Goal: Task Accomplishment & Management: Manage account settings

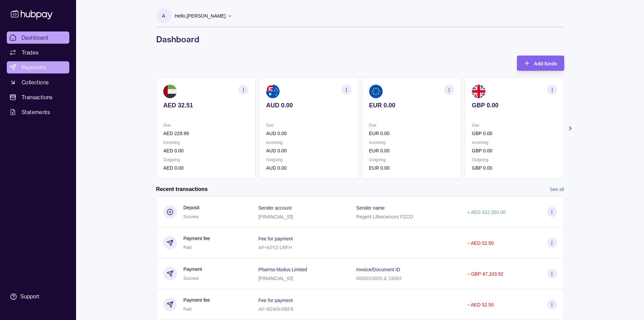
click at [30, 66] on span "Payments" at bounding box center [34, 67] width 24 height 8
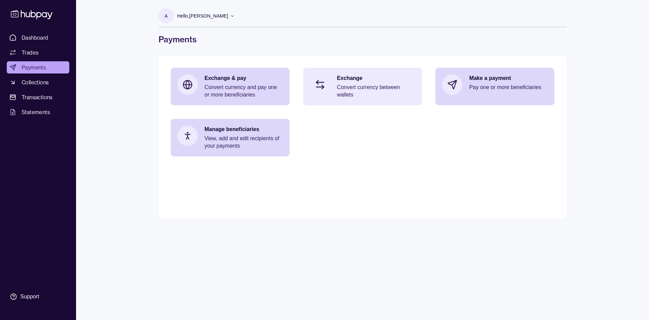
click at [366, 96] on p "Convert currency between wallets" at bounding box center [376, 91] width 78 height 15
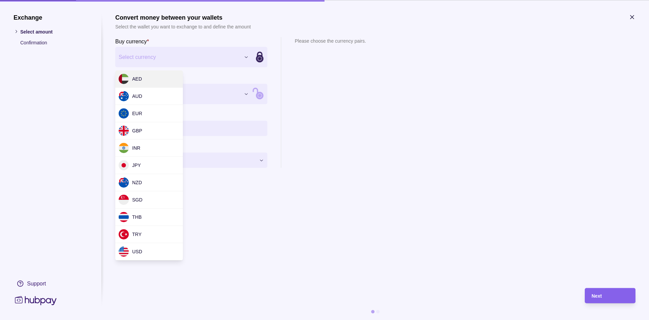
click at [154, 319] on div "Exchange Select amount Confirmation Support Convert money between your wallets …" at bounding box center [324, 320] width 649 height 0
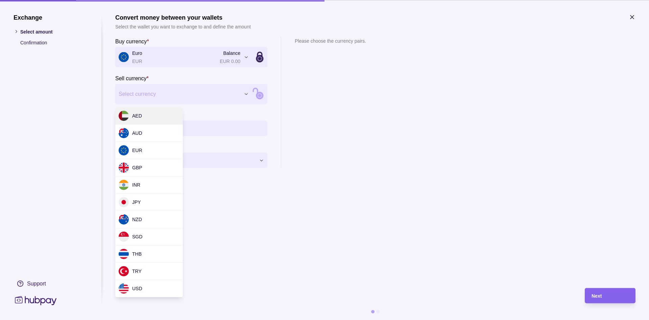
click at [154, 319] on div "Exchange Select amount Confirmation Support Convert money between your wallets …" at bounding box center [324, 320] width 649 height 0
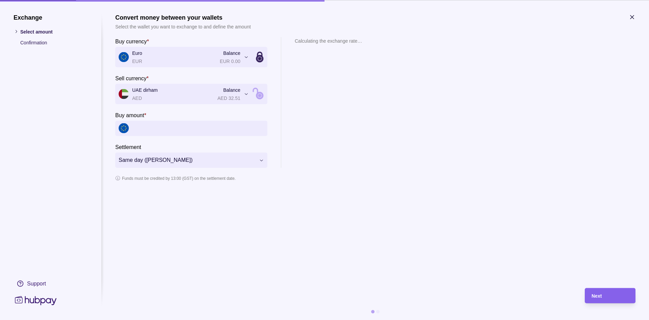
click at [157, 132] on input "Buy amount *" at bounding box center [198, 127] width 132 height 15
type input "*********"
click at [330, 127] on div "1 EUR = 4.28995 AED 1 AED = 0.233103 EUR" at bounding box center [338, 112] width 87 height 109
click at [336, 104] on div "1 EUR = 4.28958 AED 1 AED = 0.233123 EUR" at bounding box center [338, 112] width 87 height 109
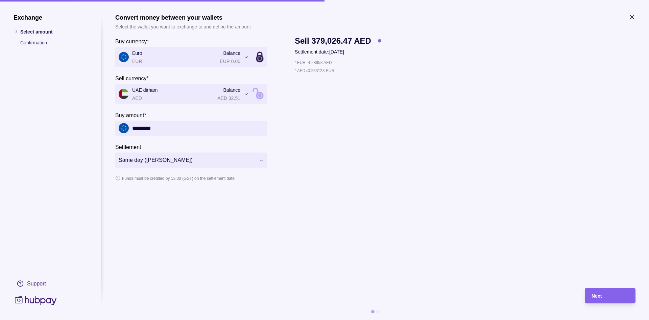
click at [634, 17] on icon "button" at bounding box center [632, 17] width 7 height 7
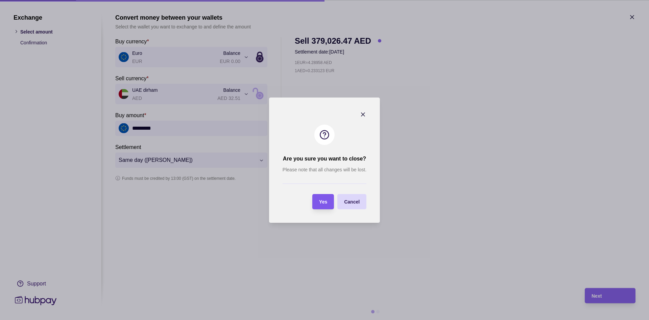
click at [327, 205] on div "Yes" at bounding box center [318, 201] width 18 height 15
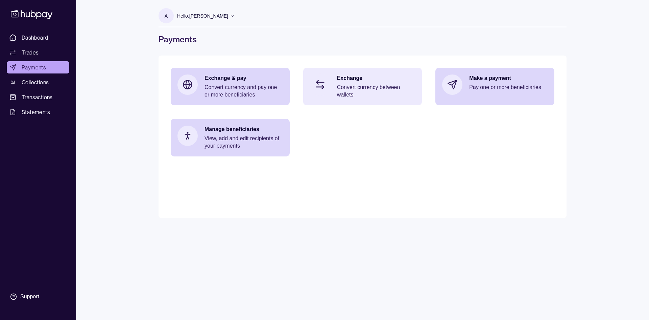
click at [358, 99] on div "Exchange Convert currency between wallets" at bounding box center [362, 87] width 119 height 38
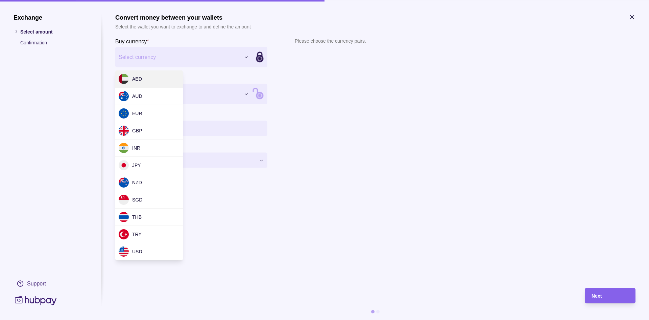
click at [176, 319] on div "Exchange Select amount Confirmation Support Convert money between your wallets …" at bounding box center [324, 320] width 649 height 0
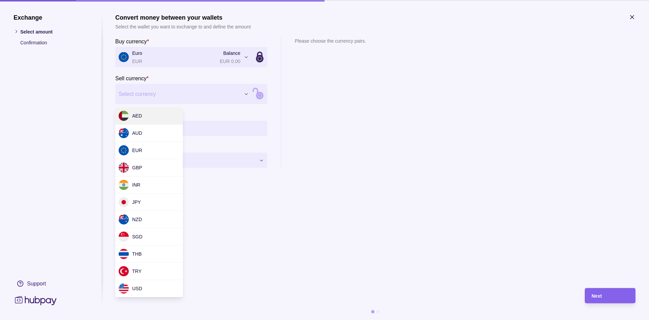
click at [166, 319] on div "Exchange Select amount Confirmation Support Convert money between your wallets …" at bounding box center [324, 320] width 649 height 0
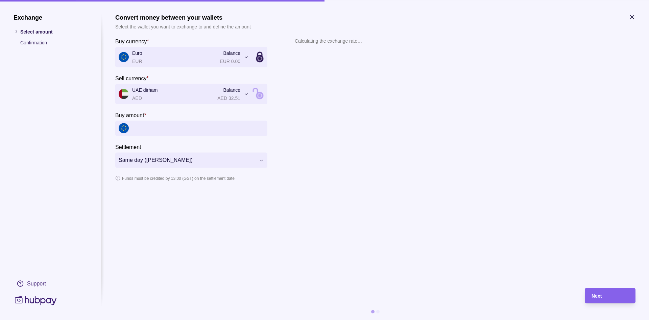
click at [158, 129] on input "Buy amount *" at bounding box center [198, 127] width 132 height 15
type input "*********"
click at [358, 149] on div "1 EUR = 4.28958 AED 1 AED = 0.233123 EUR" at bounding box center [338, 112] width 87 height 109
click at [611, 298] on div "Next" at bounding box center [610, 295] width 37 height 8
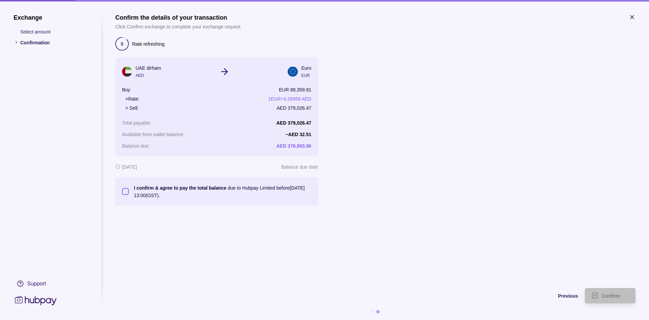
click at [124, 193] on button "I confirm & agree to pay the total balance due to Hubpay Limited before 12 Aug …" at bounding box center [125, 191] width 7 height 7
click at [609, 297] on span "Confirm" at bounding box center [611, 295] width 18 height 5
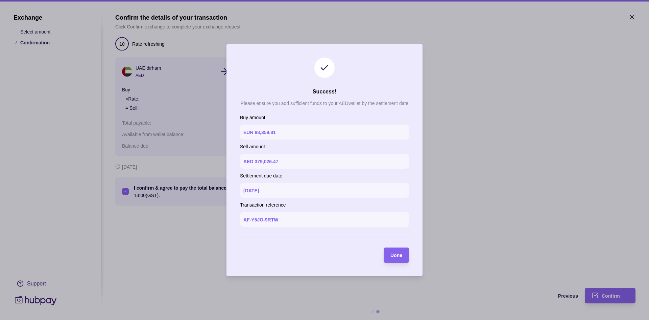
click at [392, 257] on span "Done" at bounding box center [397, 254] width 12 height 5
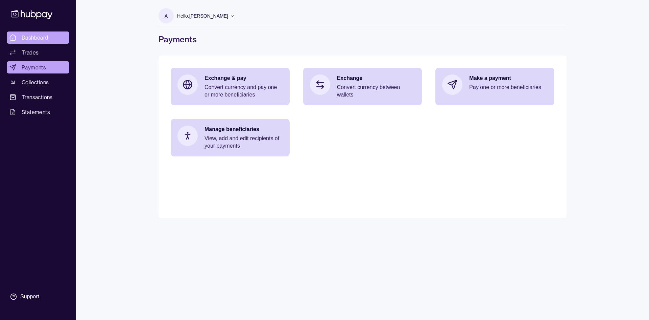
click at [36, 40] on span "Dashboard" at bounding box center [35, 37] width 27 height 8
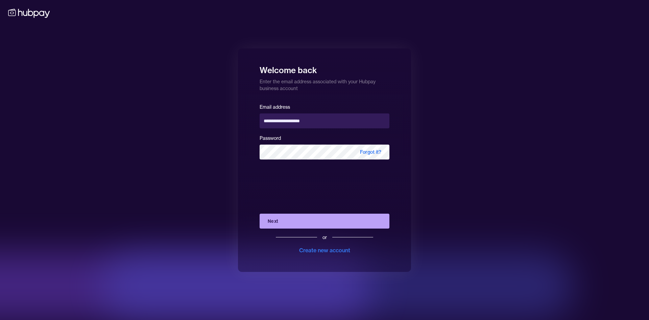
click at [300, 224] on button "Next" at bounding box center [325, 220] width 130 height 15
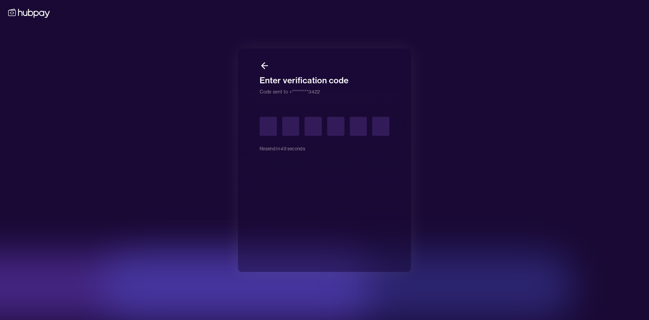
type input "*"
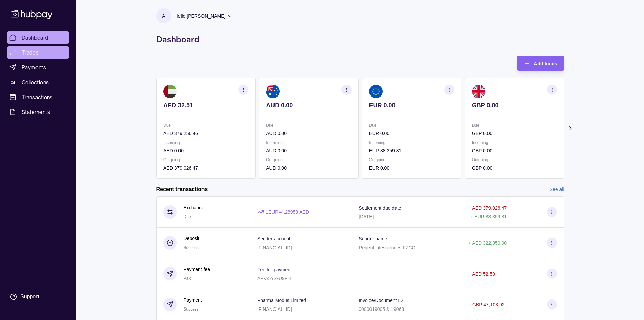
click at [37, 53] on span "Trades" at bounding box center [30, 52] width 17 height 8
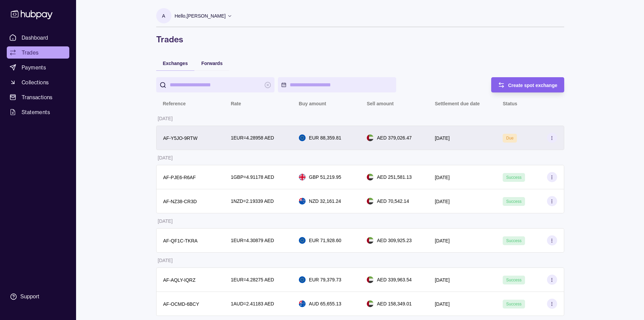
click at [554, 138] on icon at bounding box center [551, 137] width 5 height 5
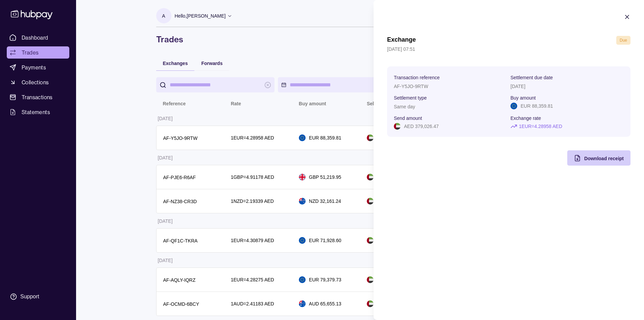
click at [609, 158] on span "Download receipt" at bounding box center [604, 158] width 40 height 5
click at [629, 18] on icon "button" at bounding box center [627, 17] width 7 height 7
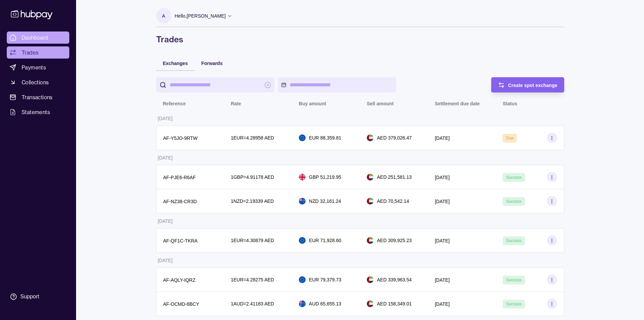
click at [28, 40] on span "Dashboard" at bounding box center [35, 37] width 27 height 8
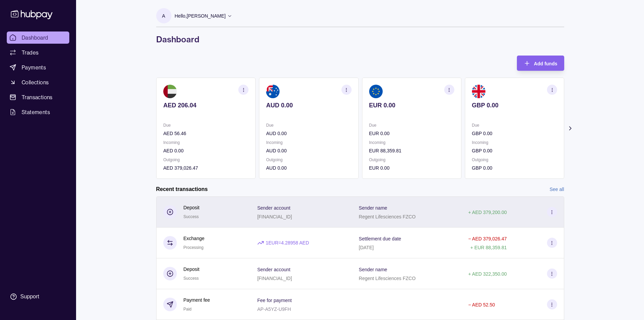
click at [553, 212] on icon at bounding box center [551, 211] width 5 height 5
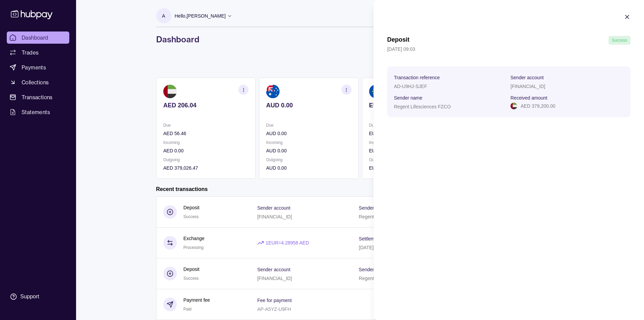
click at [303, 48] on html "Dashboard Trades Payments Collections Transactions Statements Support A Hello, …" at bounding box center [322, 222] width 644 height 445
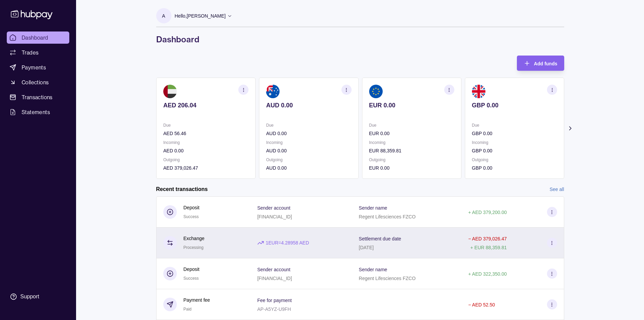
click at [330, 245] on div "1 EUR = 4.28958 AED" at bounding box center [301, 242] width 88 height 7
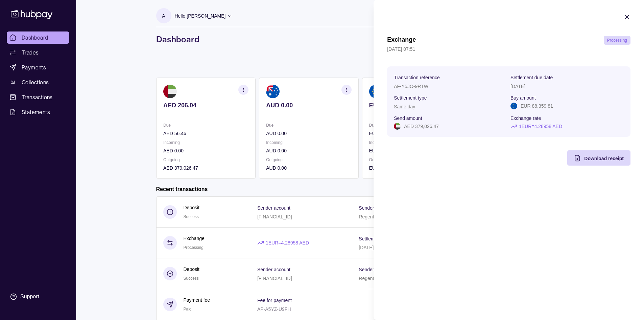
click at [628, 19] on icon "button" at bounding box center [627, 17] width 7 height 7
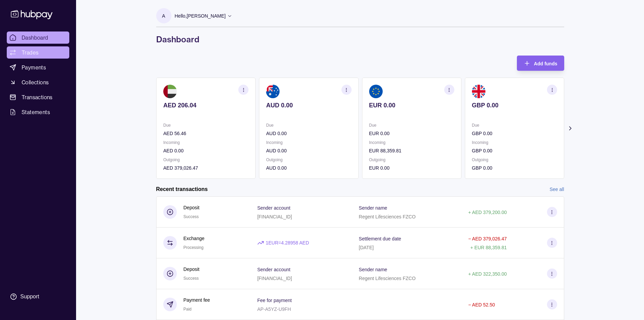
click at [25, 52] on span "Trades" at bounding box center [30, 52] width 17 height 8
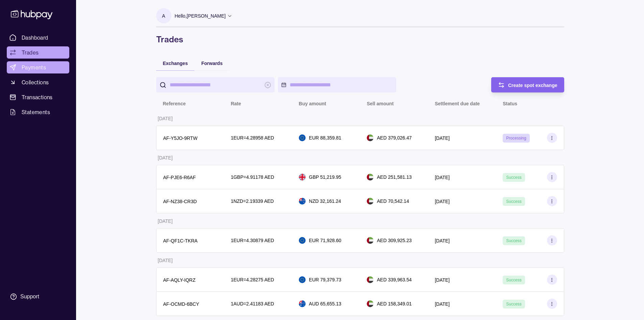
click at [35, 69] on span "Payments" at bounding box center [34, 67] width 24 height 8
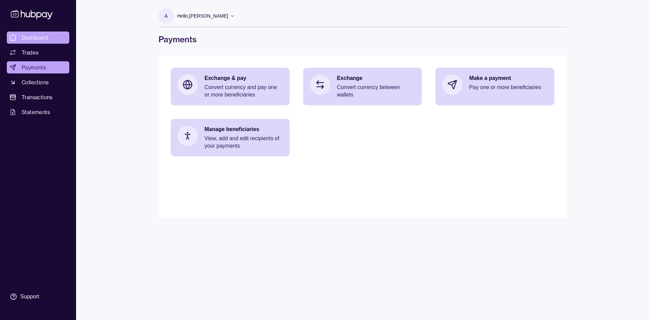
click at [33, 38] on span "Dashboard" at bounding box center [35, 37] width 27 height 8
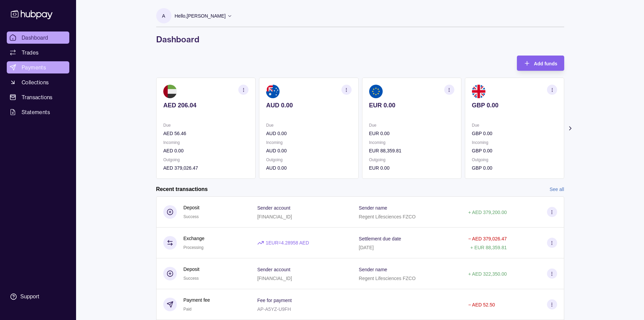
click at [44, 68] on span "Payments" at bounding box center [34, 67] width 24 height 8
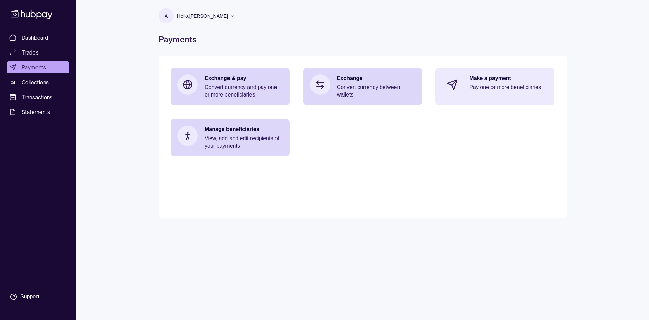
click at [495, 93] on div "Make a payment Pay one or more beneficiaries" at bounding box center [508, 84] width 78 height 20
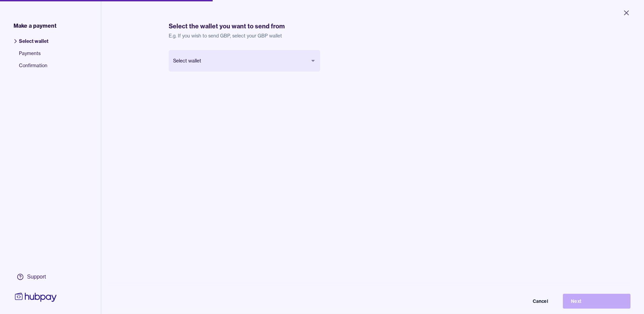
click at [210, 64] on body "Close Make a payment Select wallet Payments Confirmation Support Select the wal…" at bounding box center [322, 157] width 644 height 314
click at [297, 102] on div "Euro EUR Balance EUR 0.00 Cancel Next" at bounding box center [373, 207] width 408 height 314
click at [304, 108] on div "Euro EUR Balance EUR 0.00 Cancel Next" at bounding box center [373, 207] width 408 height 314
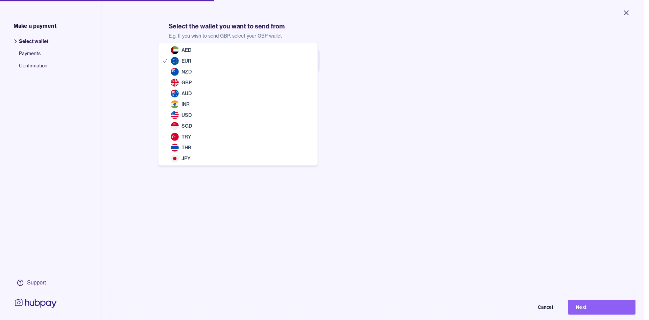
click at [294, 68] on body "Close Make a payment Select wallet Payments Confirmation Support Select the wal…" at bounding box center [322, 160] width 644 height 320
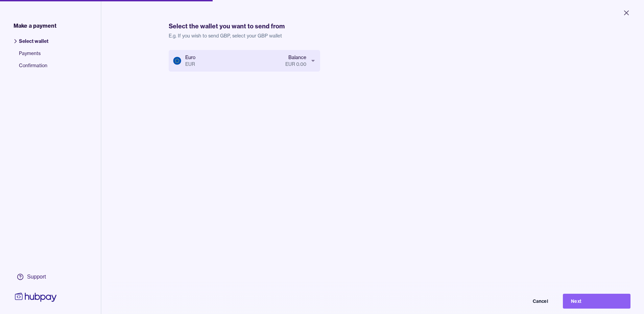
click at [305, 104] on div "Euro EUR Balance EUR 0.00 Cancel Next" at bounding box center [373, 207] width 408 height 314
click at [625, 13] on icon "Close" at bounding box center [626, 13] width 8 height 8
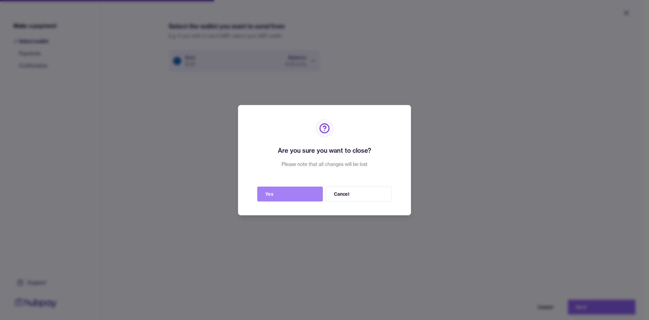
click at [302, 194] on button "Yes" at bounding box center [290, 193] width 66 height 15
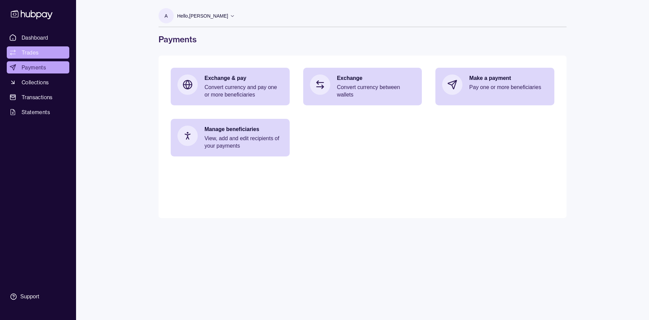
click at [33, 48] on span "Trades" at bounding box center [30, 52] width 17 height 8
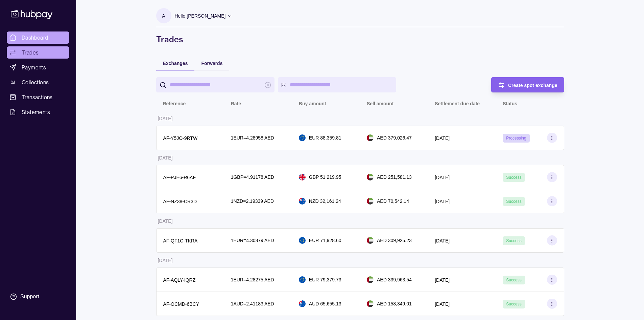
click at [30, 38] on span "Dashboard" at bounding box center [35, 37] width 27 height 8
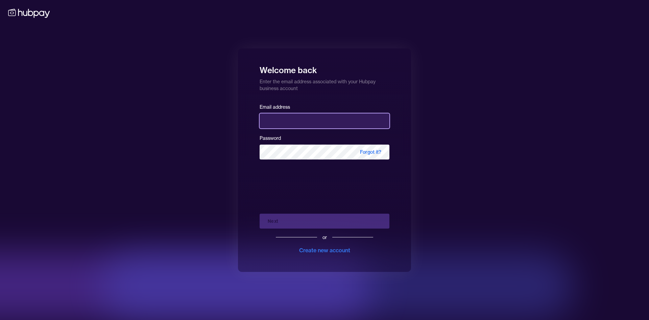
type input "**********"
click at [310, 172] on form "**********" at bounding box center [325, 177] width 130 height 151
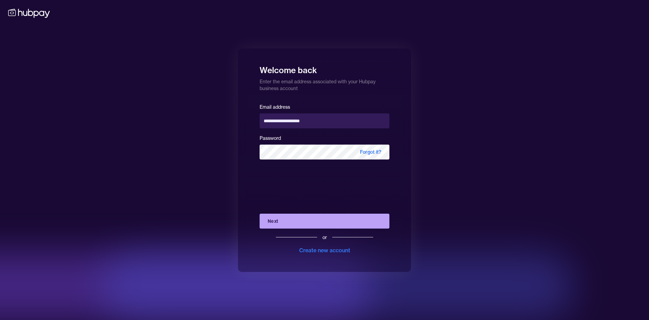
click at [306, 220] on button "Next" at bounding box center [325, 220] width 130 height 15
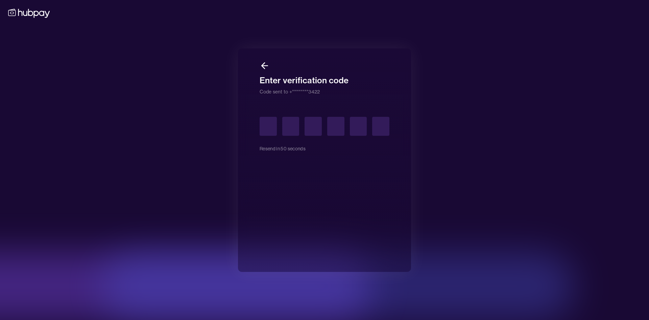
type input "*"
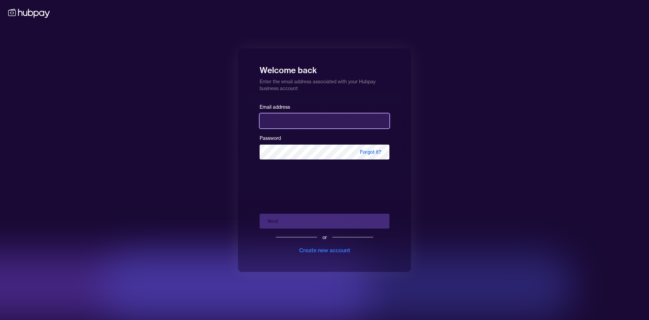
type input "**********"
click at [453, 144] on div "**********" at bounding box center [324, 160] width 649 height 320
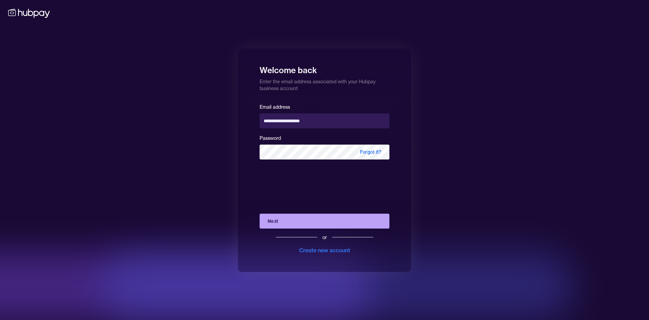
click at [307, 220] on button "Next" at bounding box center [325, 220] width 130 height 15
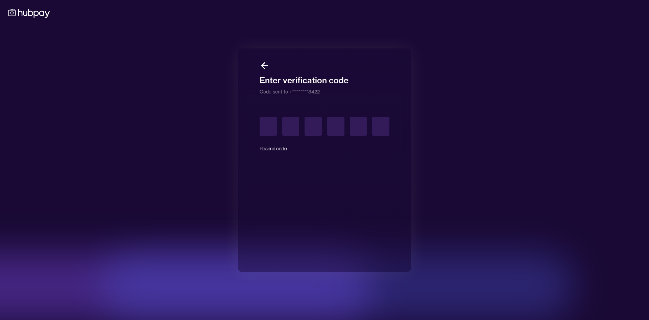
click at [276, 148] on button "Resend code" at bounding box center [273, 148] width 27 height 15
click at [270, 123] on input "text" at bounding box center [268, 126] width 17 height 19
type input "*"
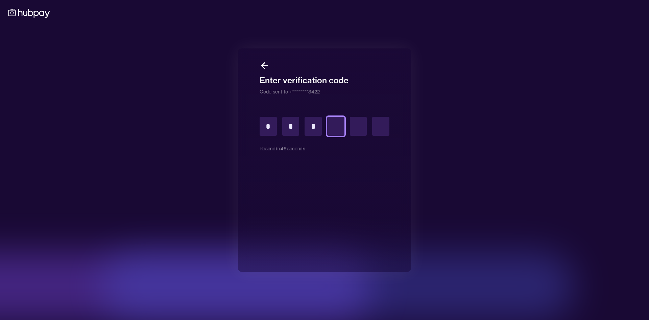
type input "*"
click at [266, 125] on input "text" at bounding box center [268, 126] width 17 height 19
type input "*"
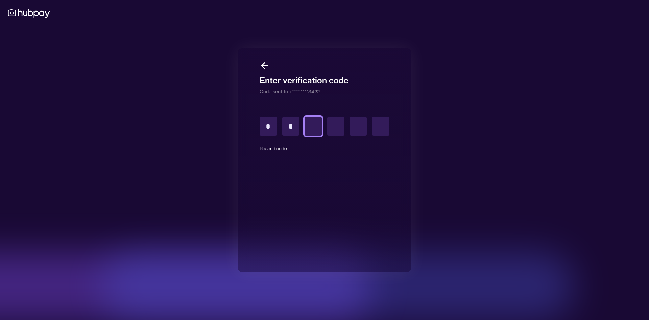
type input "*"
